Goal: Information Seeking & Learning: Learn about a topic

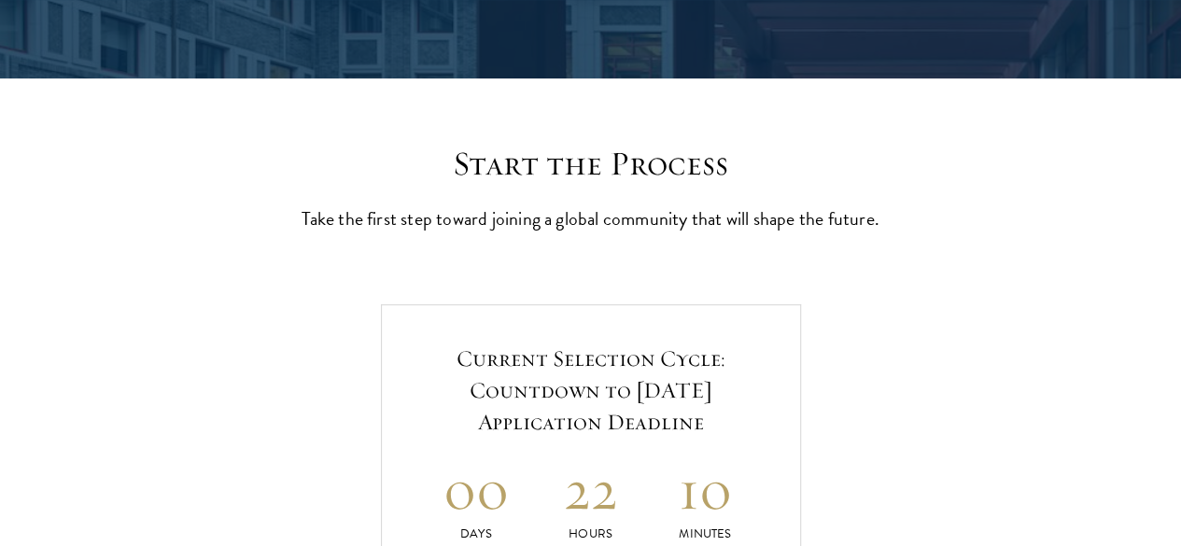
scroll to position [399, 0]
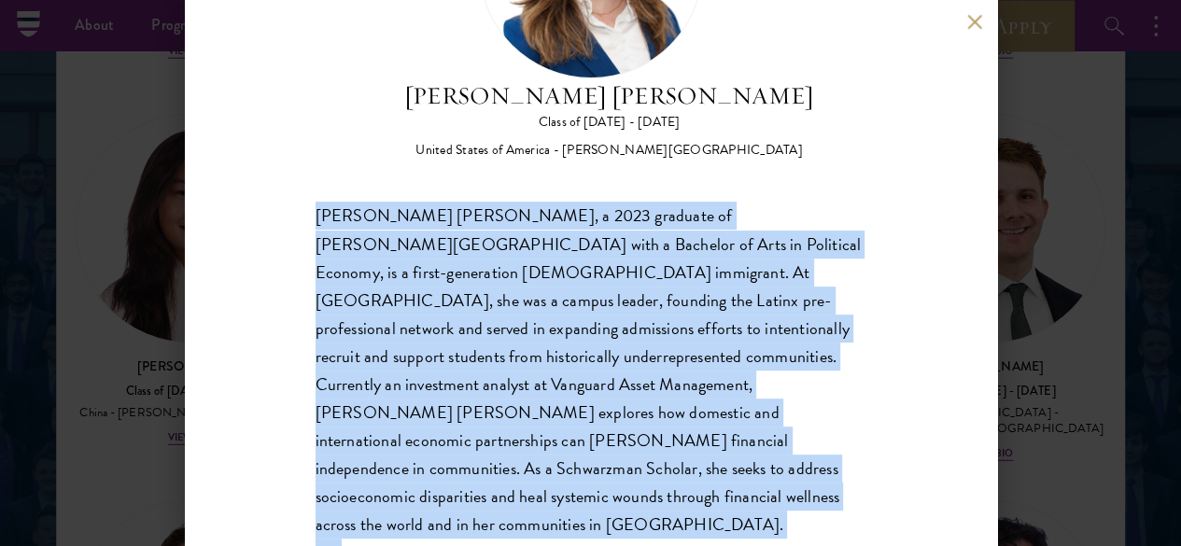
click at [301, 99] on div "[PERSON_NAME] [PERSON_NAME] Class of [DATE] - [DATE] [GEOGRAPHIC_DATA] - [PERSO…" at bounding box center [591, 273] width 812 height 546
drag, startPoint x: 309, startPoint y: 137, endPoint x: 717, endPoint y: 480, distance: 532.6
click at [717, 480] on div "[PERSON_NAME] [PERSON_NAME] Class of [DATE] - [DATE] [GEOGRAPHIC_DATA] - [PERSO…" at bounding box center [591, 273] width 812 height 546
copy div "[PERSON_NAME] [PERSON_NAME], a 2023 graduate of [PERSON_NAME][GEOGRAPHIC_DATA] …"
click at [638, 434] on div "[PERSON_NAME] [PERSON_NAME], a 2023 graduate of [PERSON_NAME][GEOGRAPHIC_DATA] …" at bounding box center [590, 399] width 551 height 393
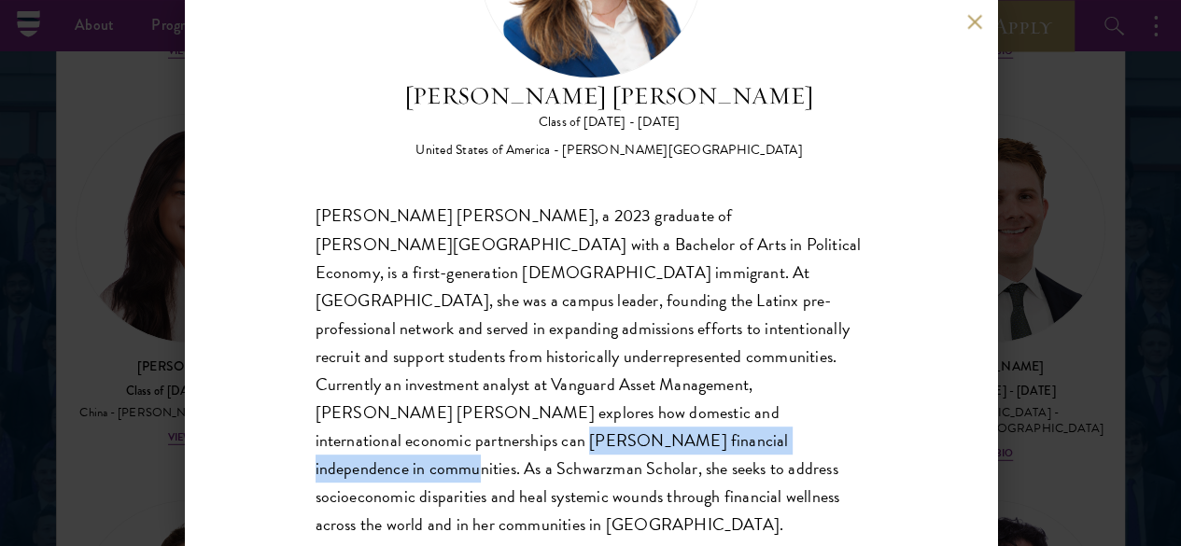
drag, startPoint x: 415, startPoint y: 384, endPoint x: 764, endPoint y: 389, distance: 349.1
click at [764, 389] on div "[PERSON_NAME] [PERSON_NAME], a 2023 graduate of [PERSON_NAME][GEOGRAPHIC_DATA] …" at bounding box center [590, 399] width 551 height 393
copy div "As a Schwarzman Scholar, she seeks to address"
